Goal: Task Accomplishment & Management: Manage account settings

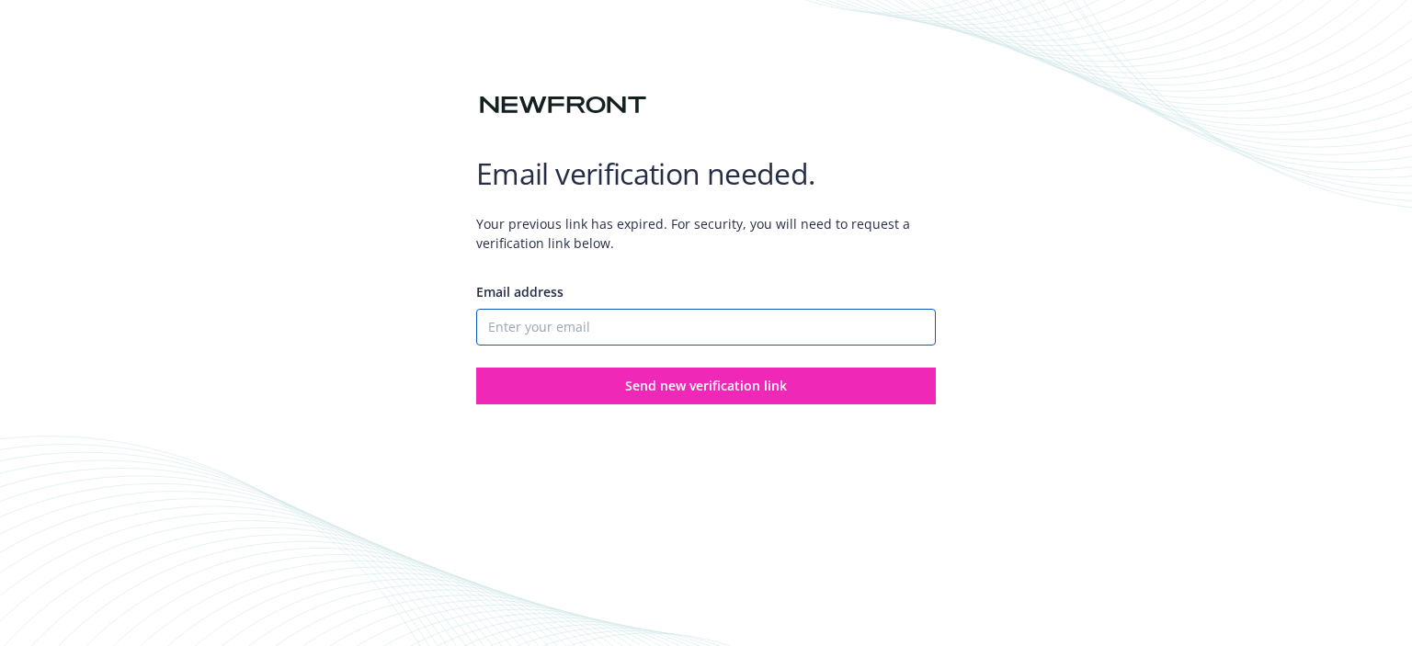
click at [563, 337] on input "Email address" at bounding box center [706, 327] width 460 height 37
type input "[EMAIL_ADDRESS][DOMAIN_NAME]"
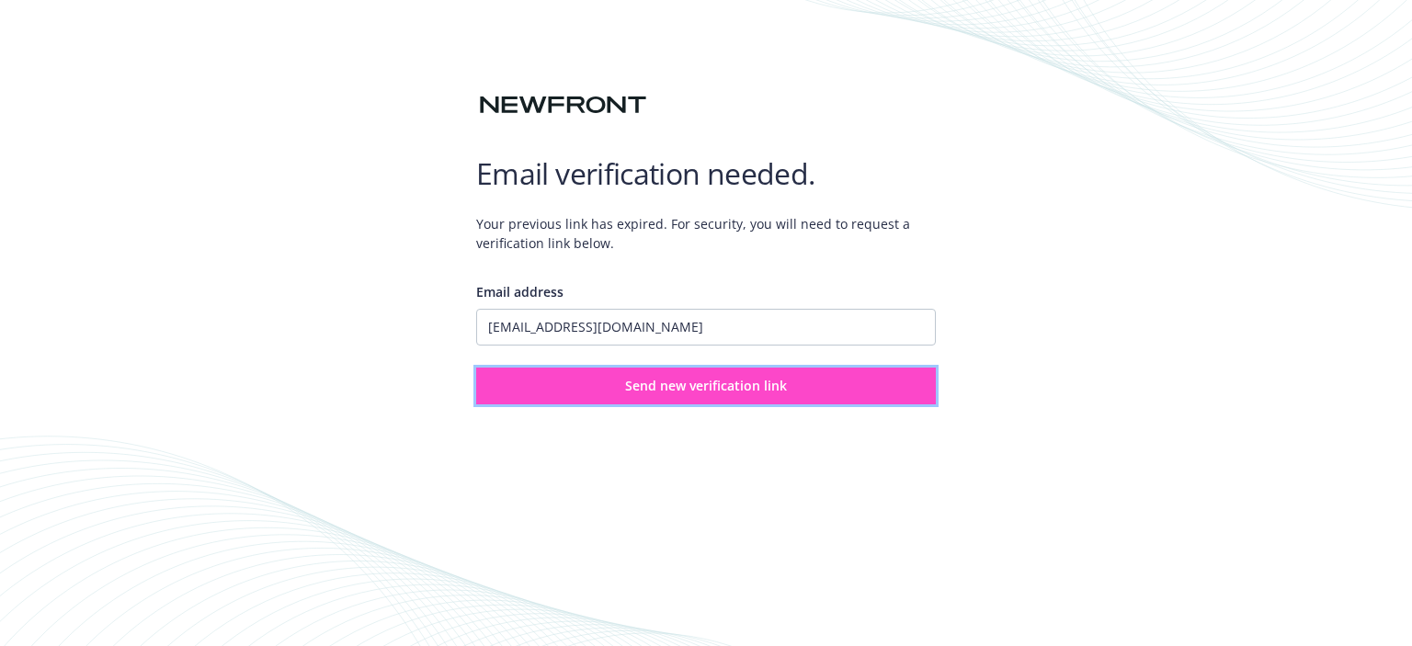
click at [588, 385] on button "Send new verification link" at bounding box center [706, 386] width 460 height 37
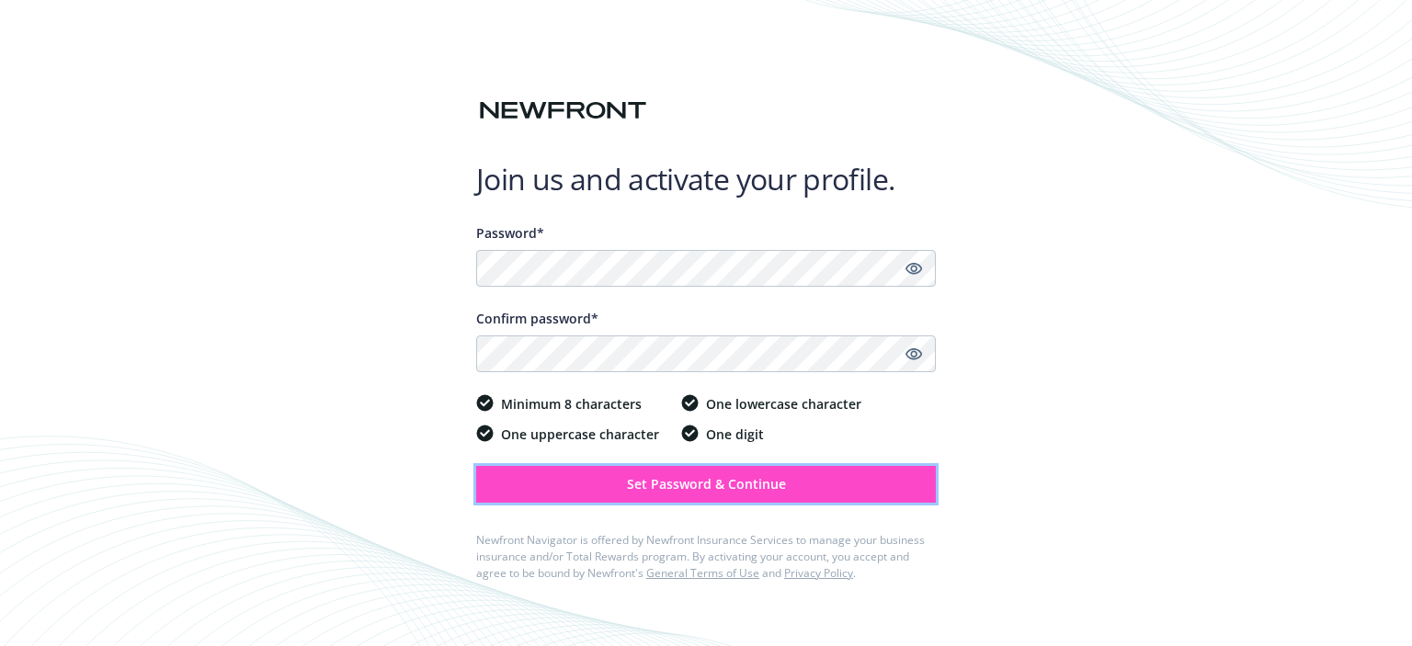
click at [665, 491] on span "Set Password & Continue" at bounding box center [706, 483] width 159 height 17
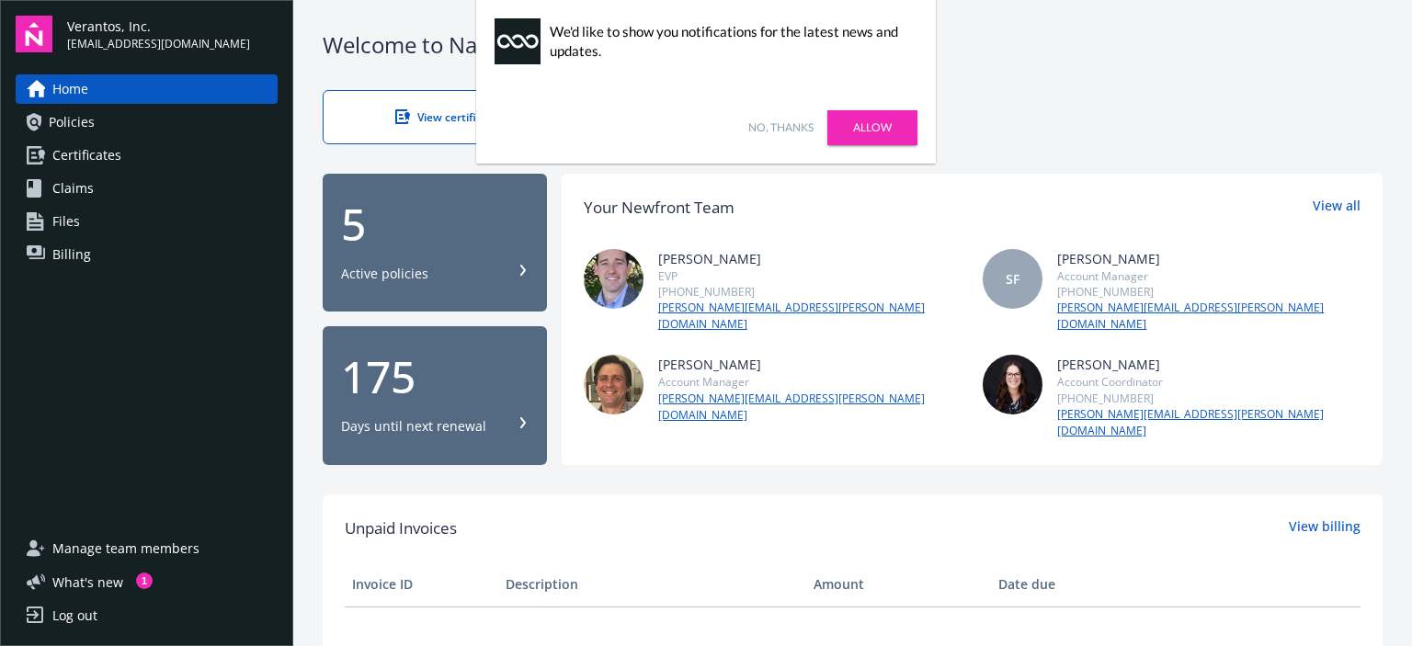
click at [790, 124] on link "No, thanks" at bounding box center [780, 127] width 65 height 17
